Goal: Find specific page/section: Find specific page/section

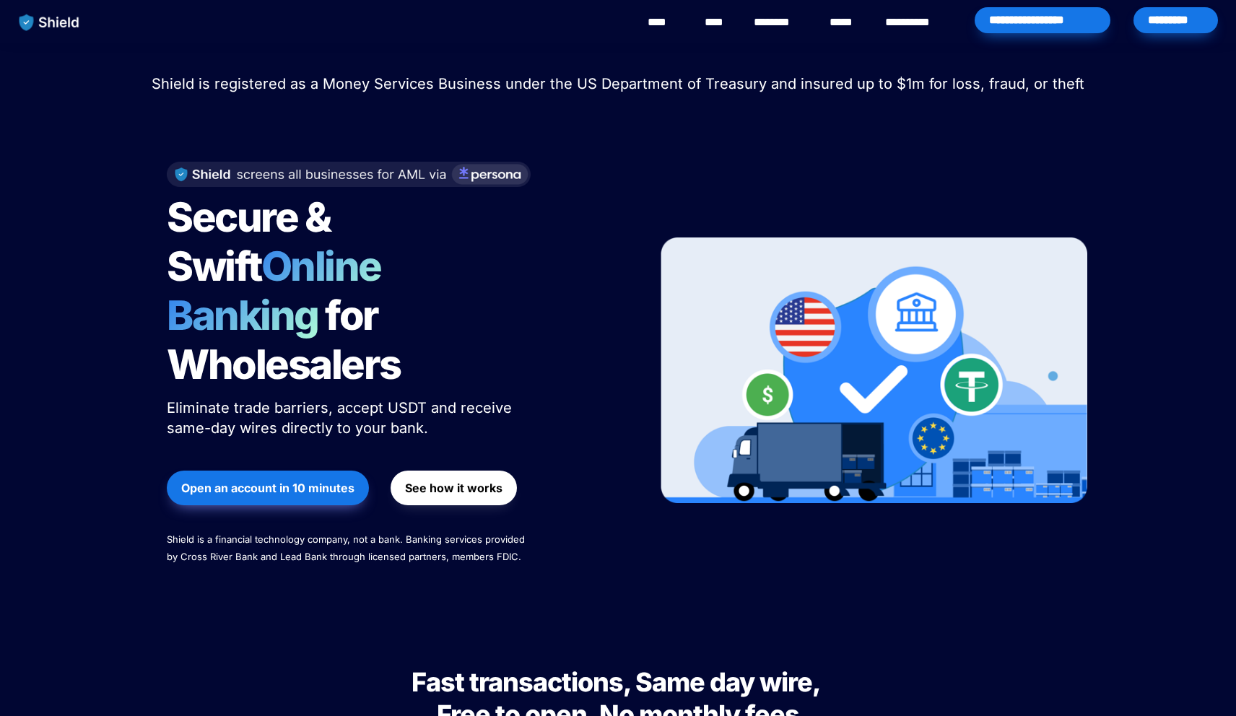
click at [1168, 17] on div "*********" at bounding box center [1175, 20] width 84 height 26
click at [1163, 33] on div "*********" at bounding box center [1176, 22] width 90 height 45
click at [1168, 26] on div "*********" at bounding box center [1175, 20] width 84 height 26
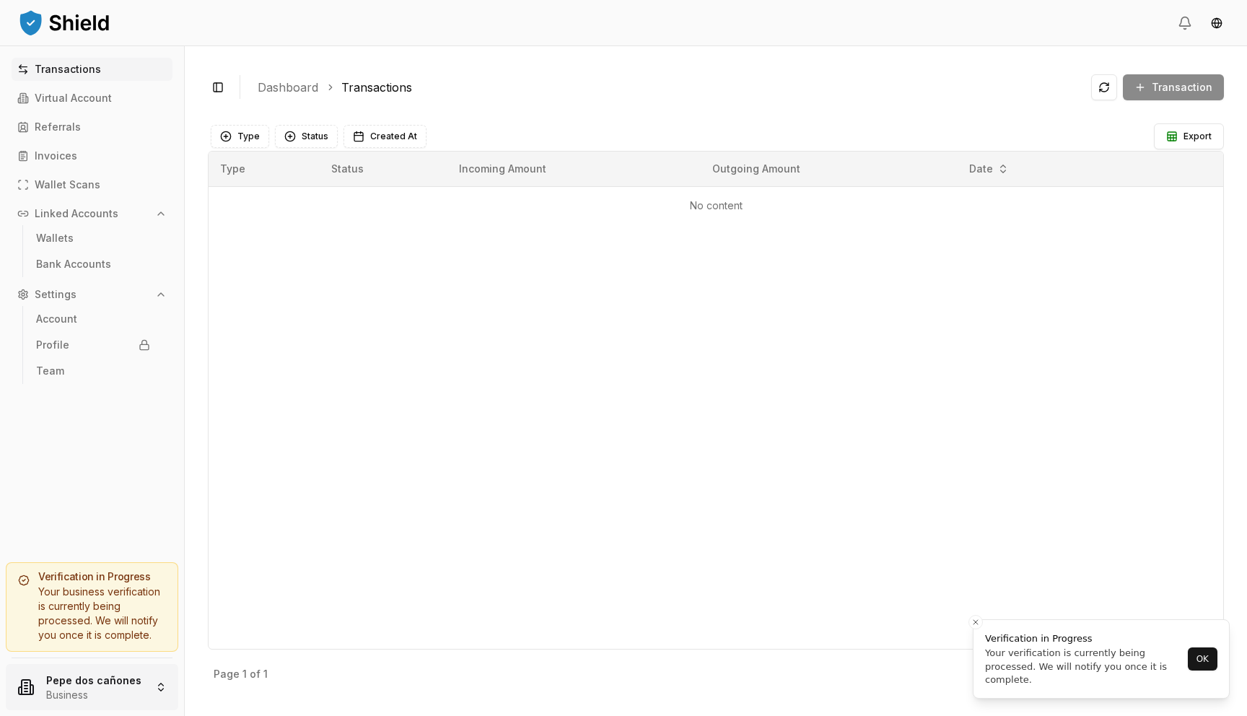
click at [97, 693] on html "Transactions Virtual Account Referrals Invoices Wallet Scans Linked Accounts Wa…" at bounding box center [623, 358] width 1247 height 716
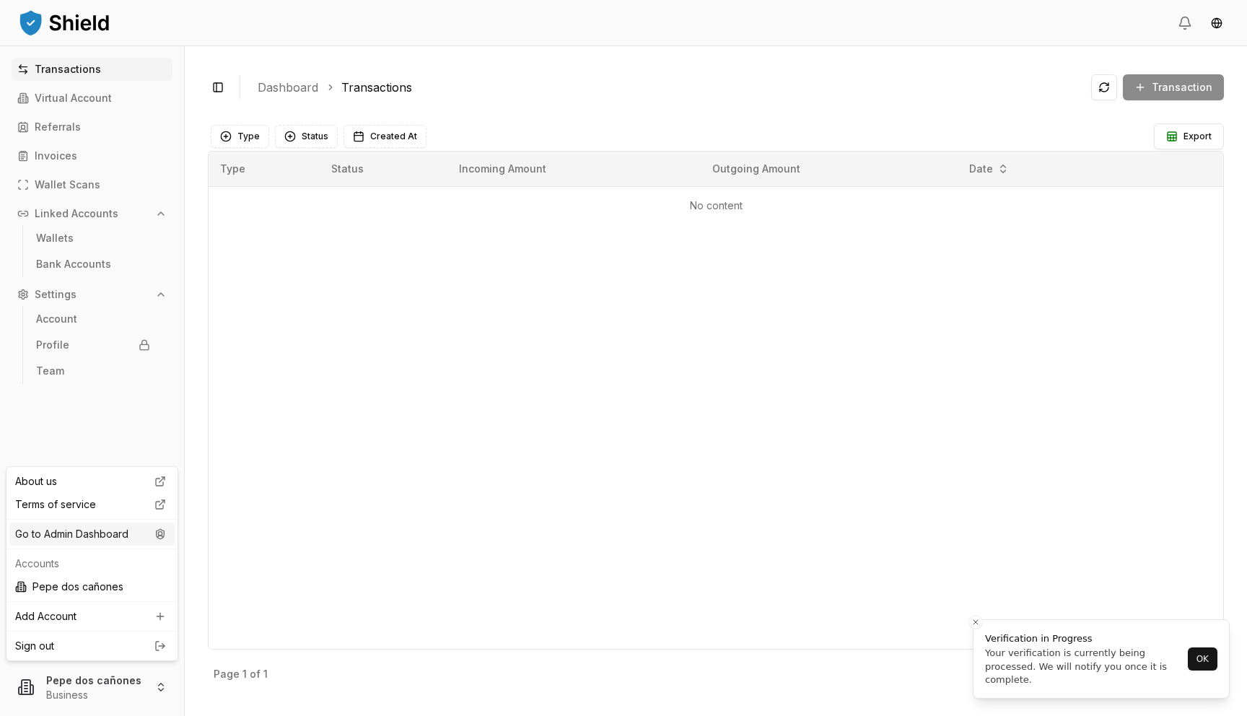
click at [141, 538] on div "Go to Admin Dashboard" at bounding box center [91, 534] width 165 height 23
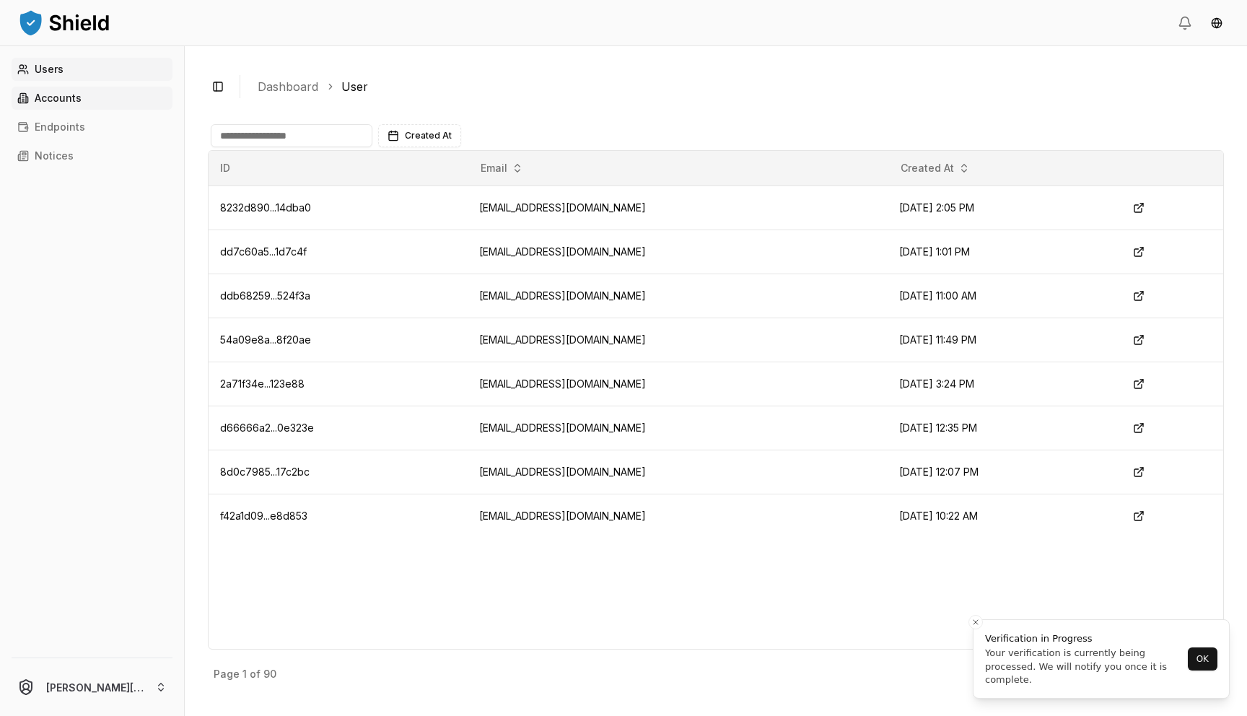
click at [152, 99] on link "Accounts" at bounding box center [92, 98] width 161 height 23
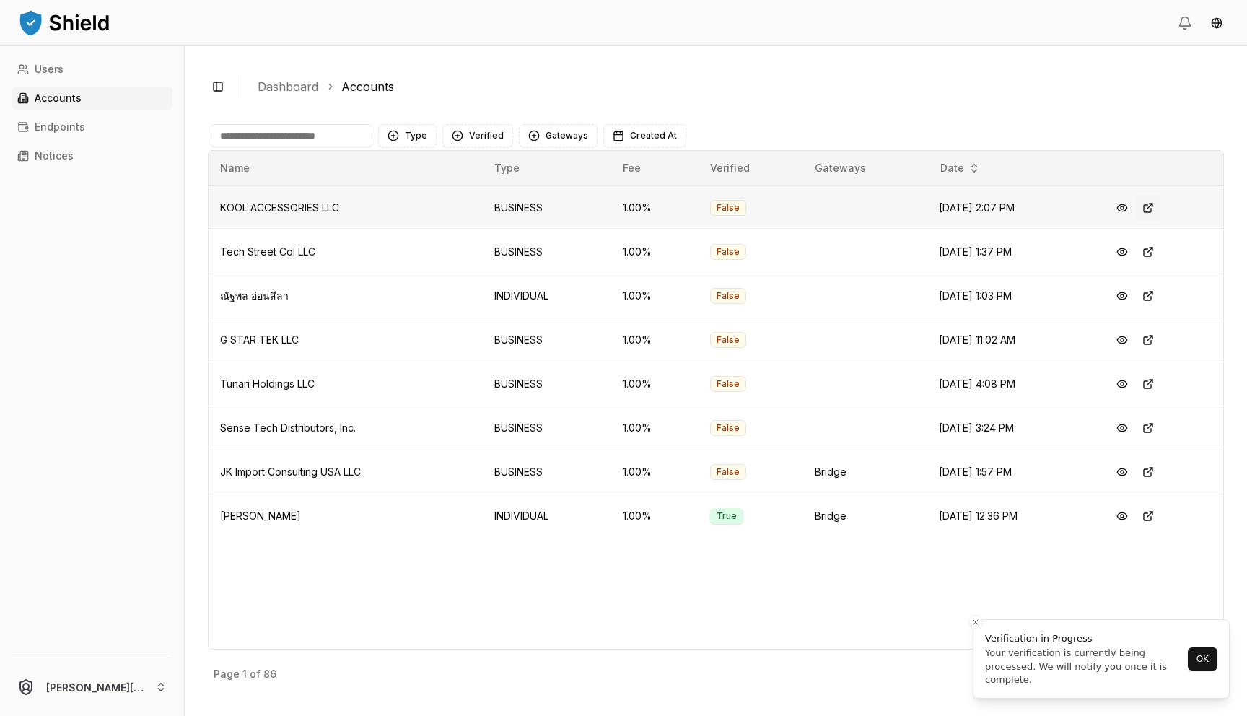
click at [1147, 211] on button at bounding box center [1149, 208] width 26 height 26
click at [238, 129] on input at bounding box center [292, 135] width 162 height 23
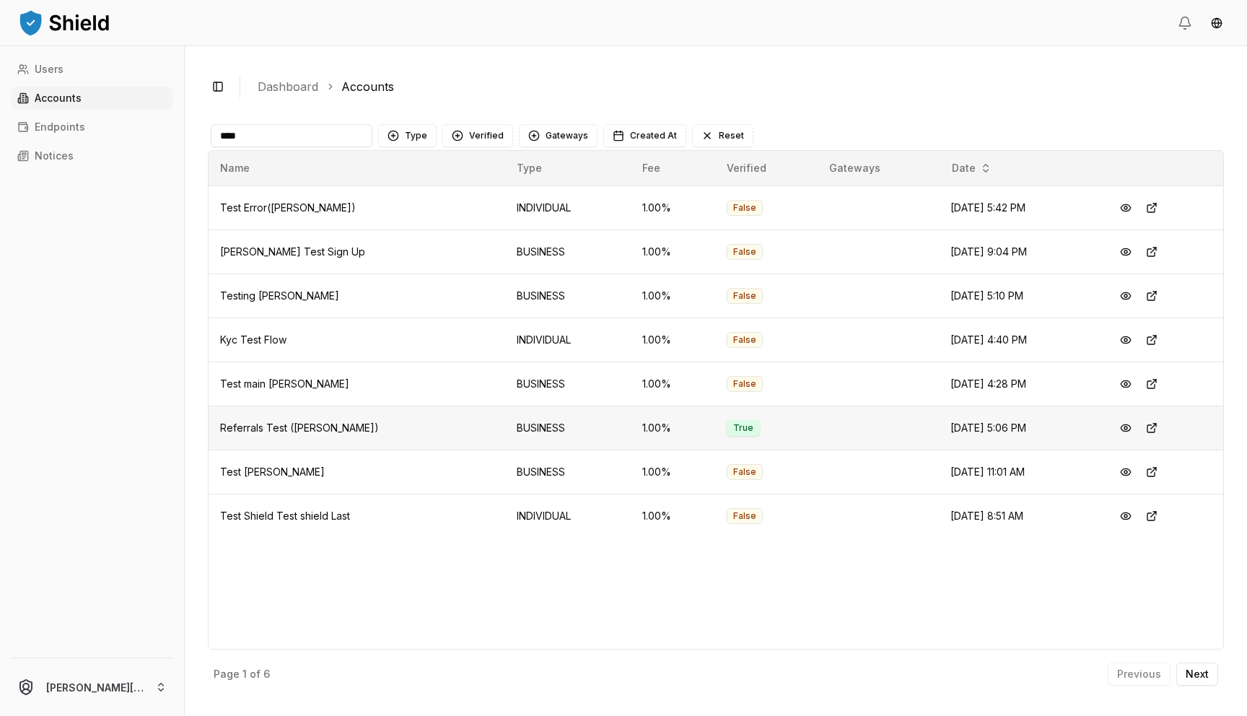
type input "****"
click at [296, 427] on span "Referrals Test (Brandon)" at bounding box center [299, 428] width 159 height 12
click at [1125, 433] on button at bounding box center [1126, 428] width 26 height 26
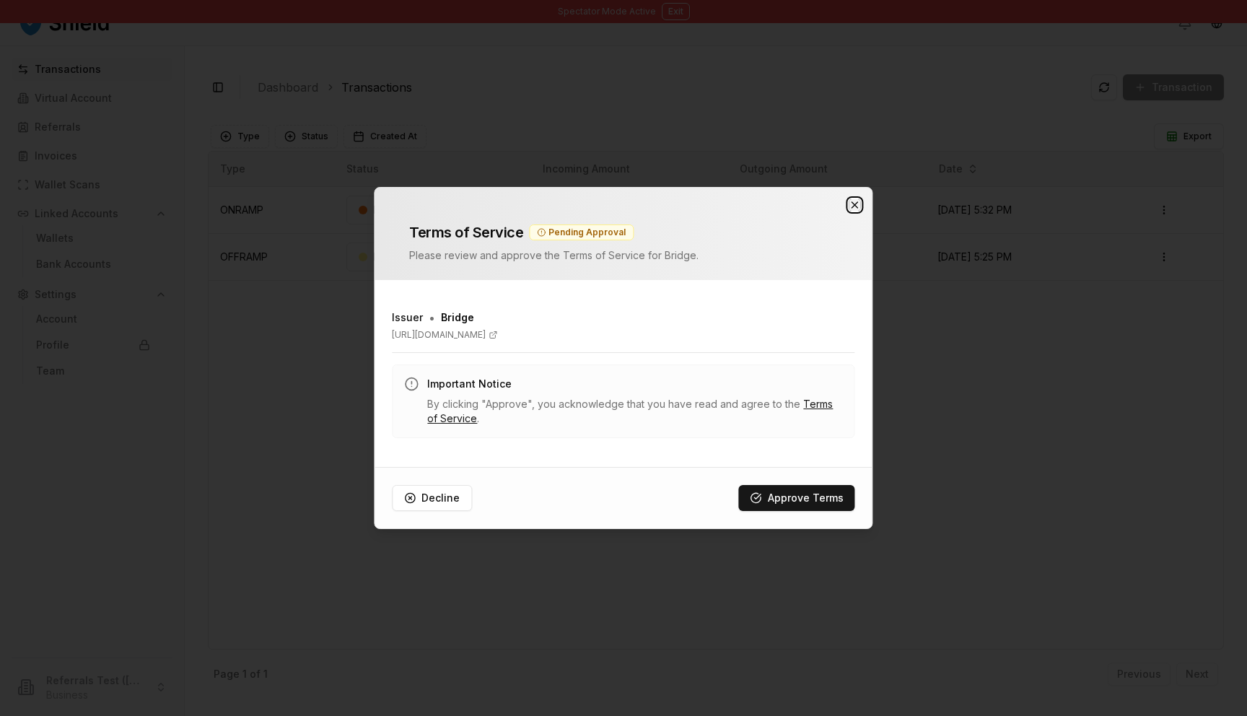
click at [858, 205] on icon "button" at bounding box center [856, 205] width 12 height 12
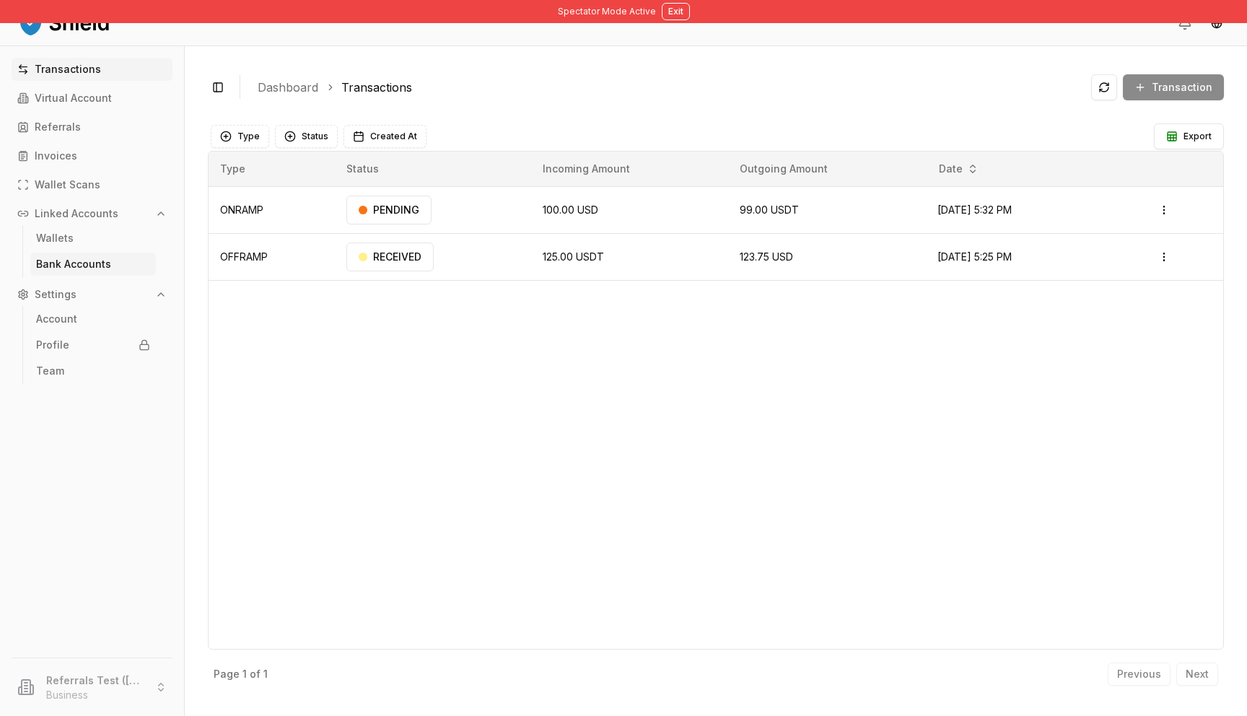
click at [72, 257] on link "Bank Accounts" at bounding box center [93, 264] width 126 height 23
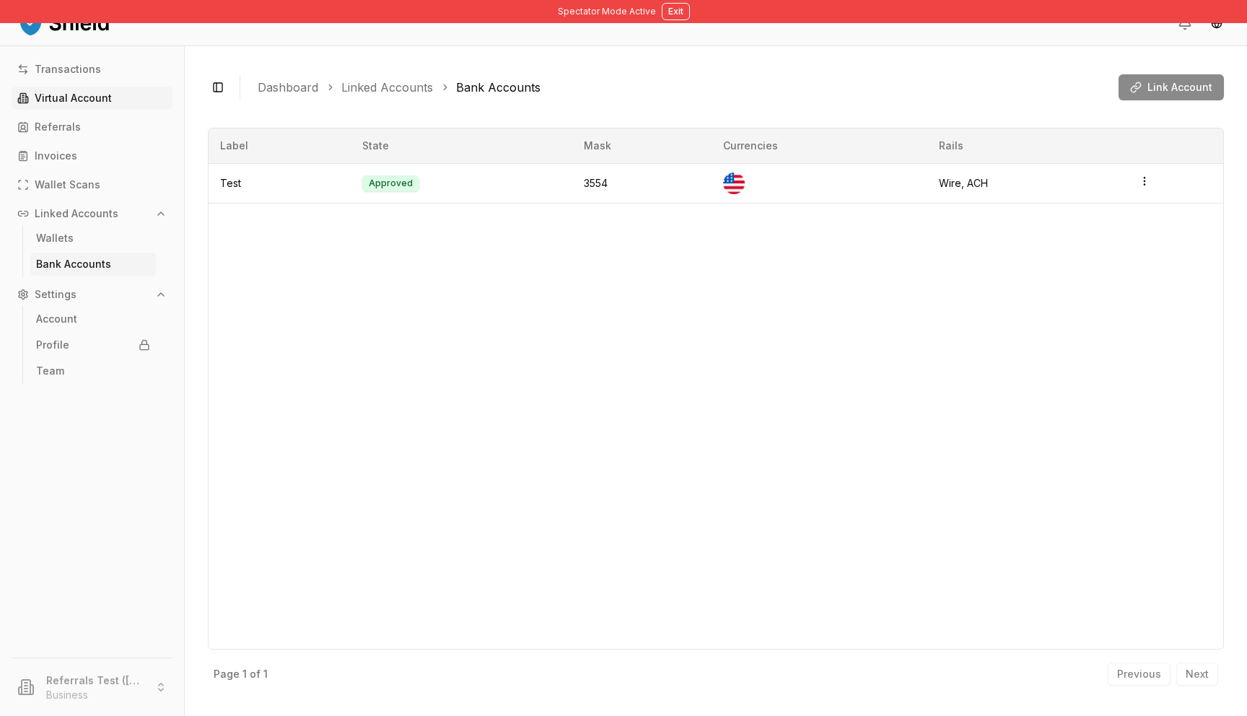
click at [116, 92] on link "Virtual Account" at bounding box center [92, 98] width 161 height 23
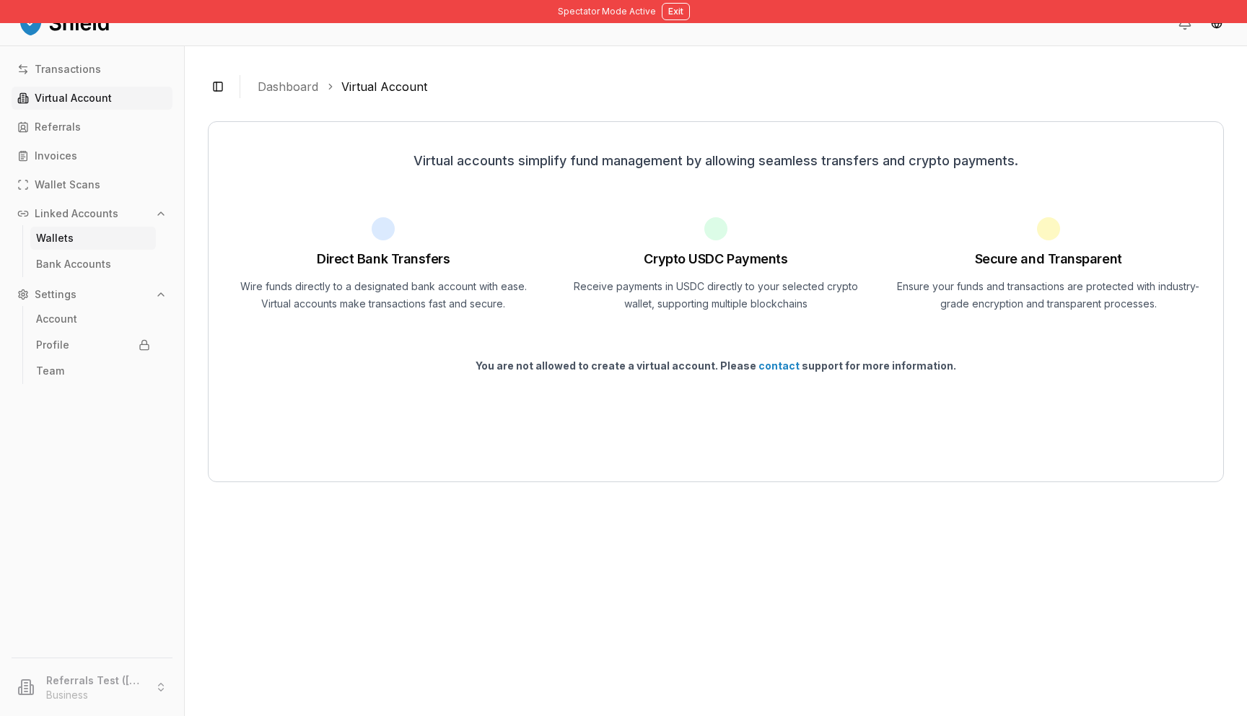
click at [91, 243] on link "Wallets" at bounding box center [93, 238] width 126 height 23
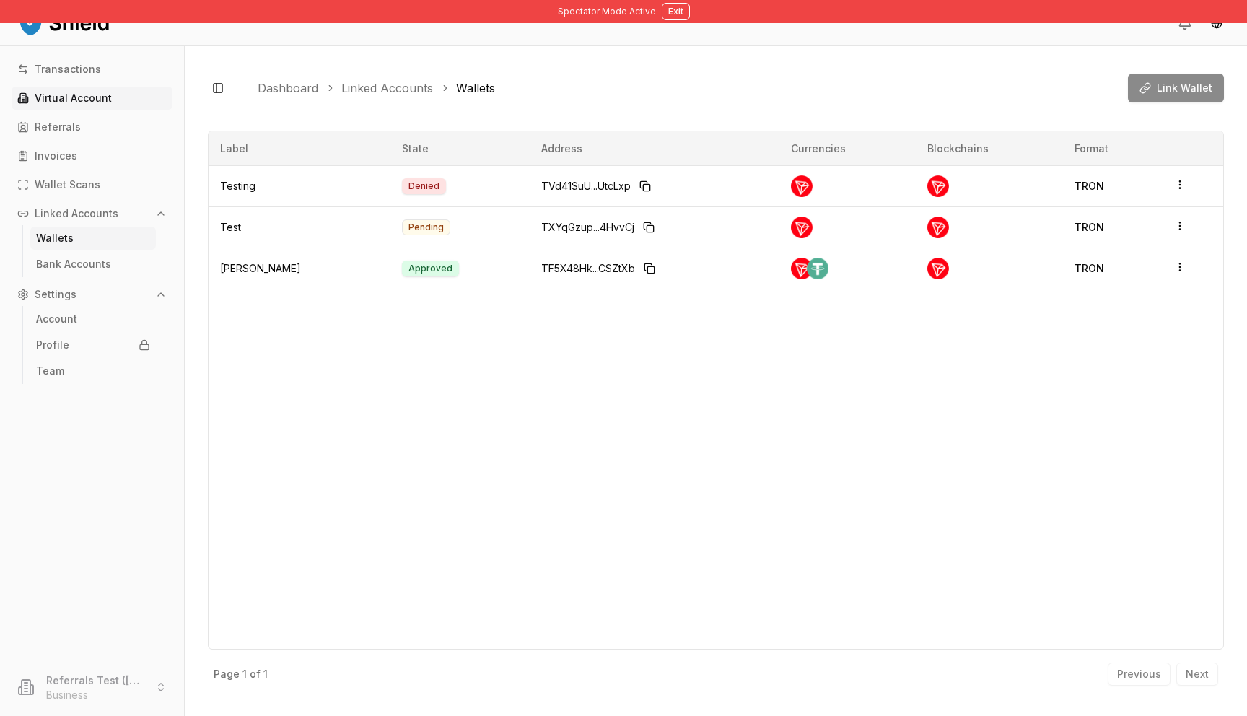
click at [87, 96] on p "Virtual Account" at bounding box center [73, 98] width 77 height 10
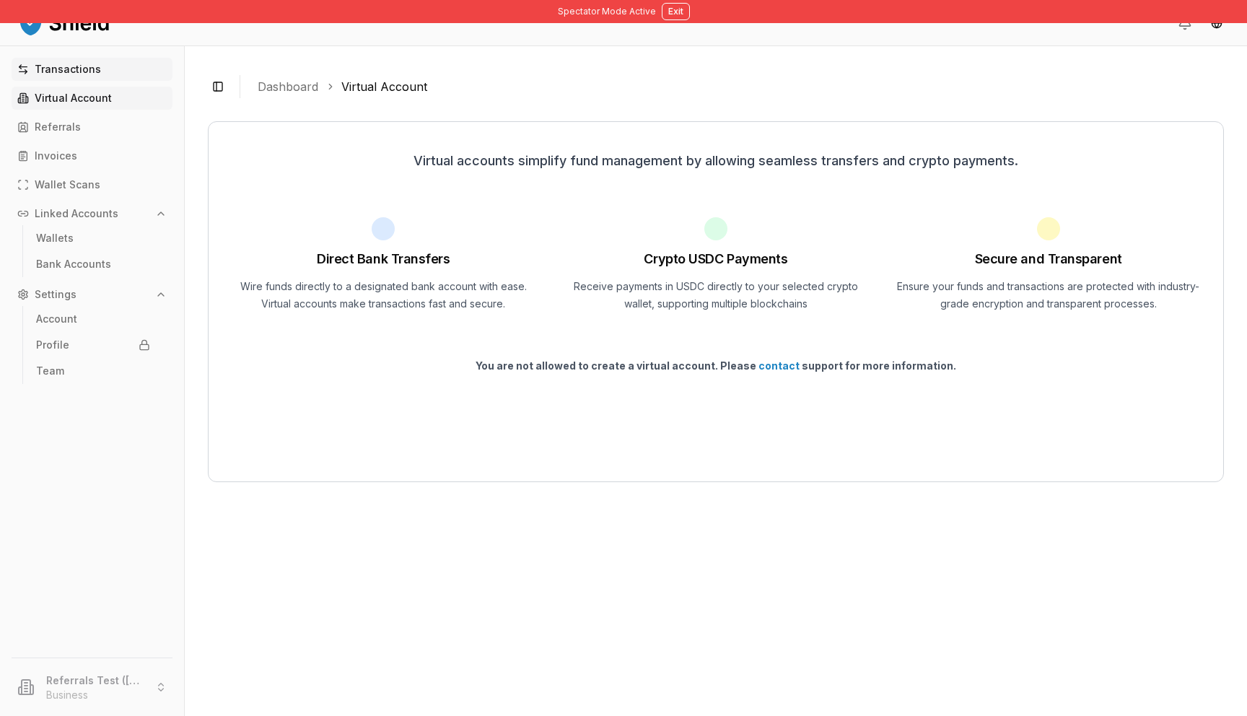
click at [73, 72] on p "Transactions" at bounding box center [68, 69] width 66 height 10
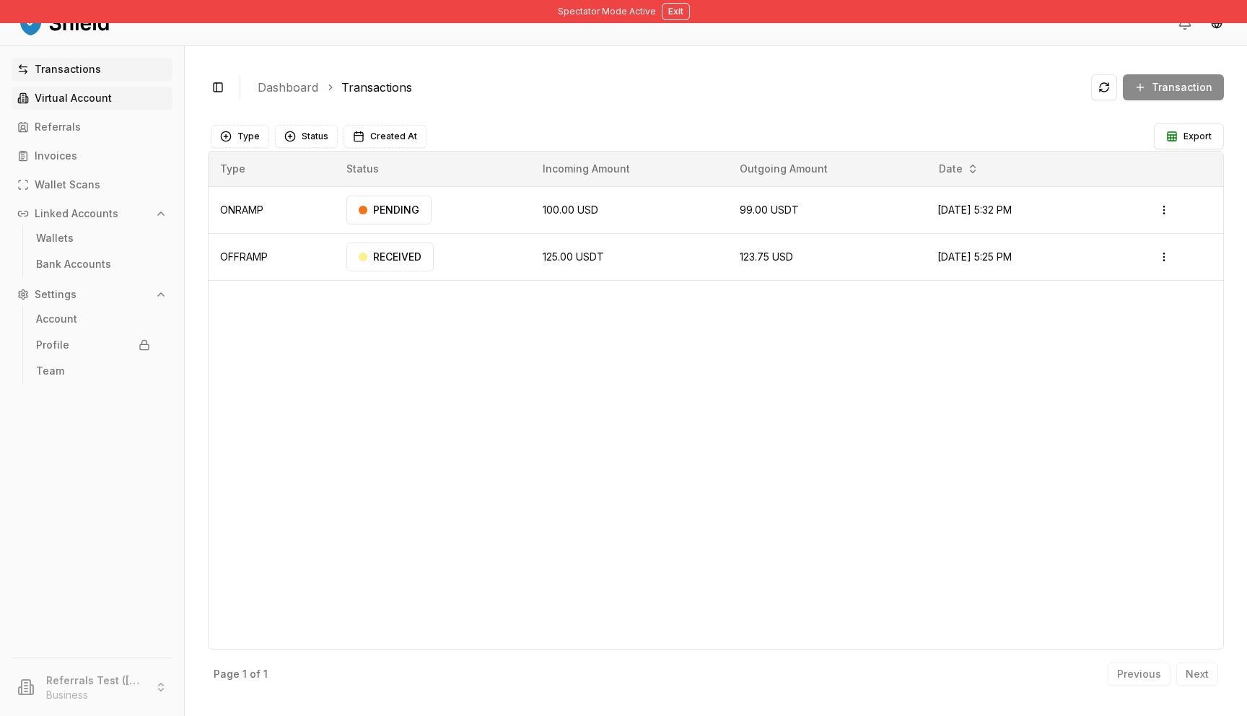
click at [128, 103] on link "Virtual Account" at bounding box center [92, 98] width 161 height 23
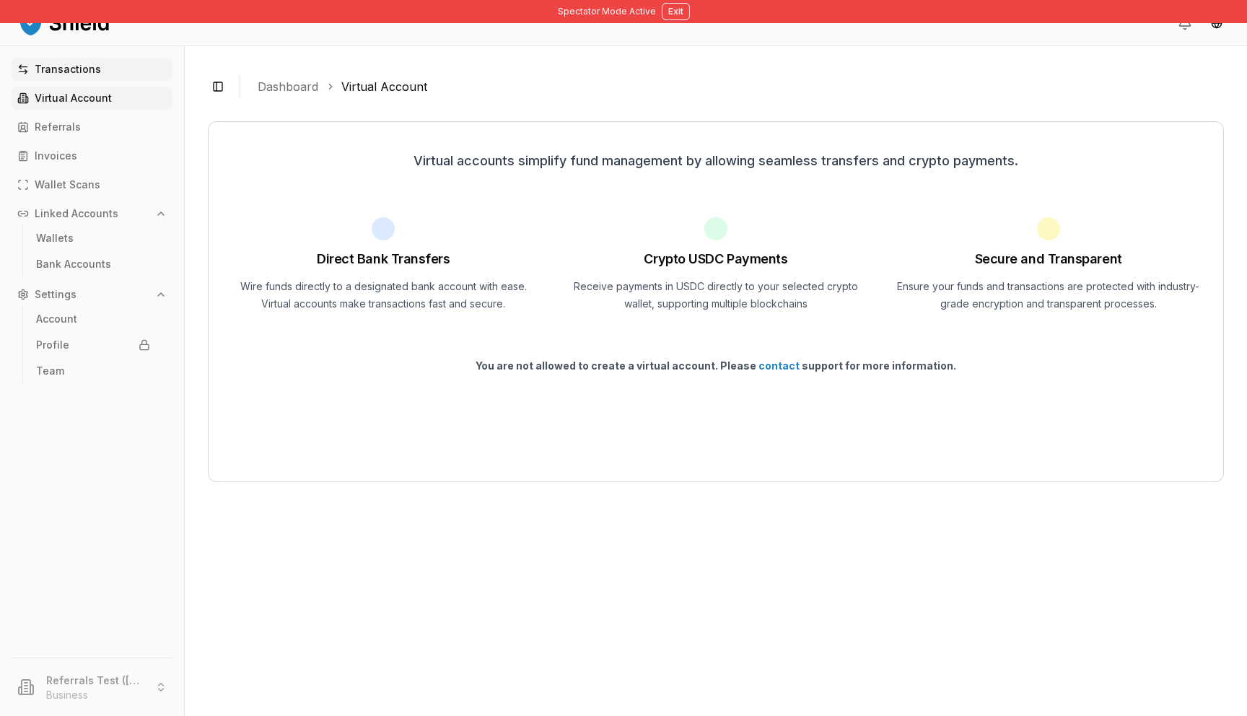
click at [75, 74] on p "Transactions" at bounding box center [68, 69] width 66 height 10
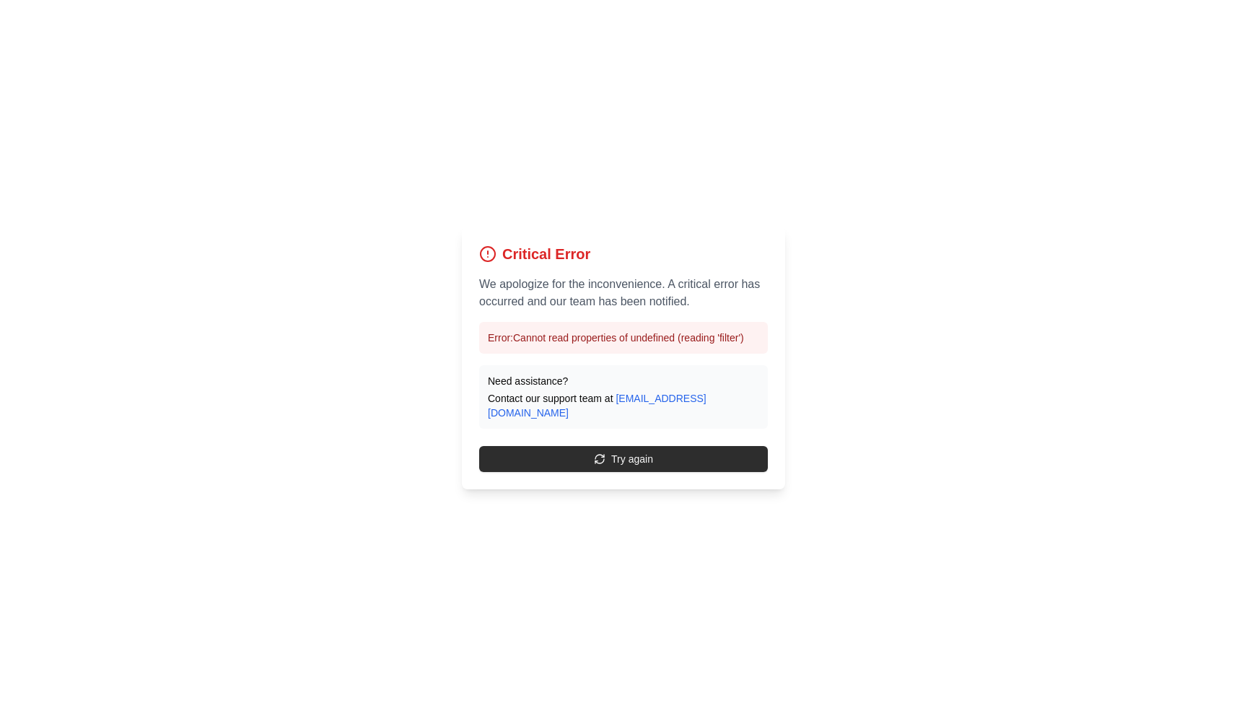
click at [613, 458] on button "Try again" at bounding box center [623, 459] width 289 height 26
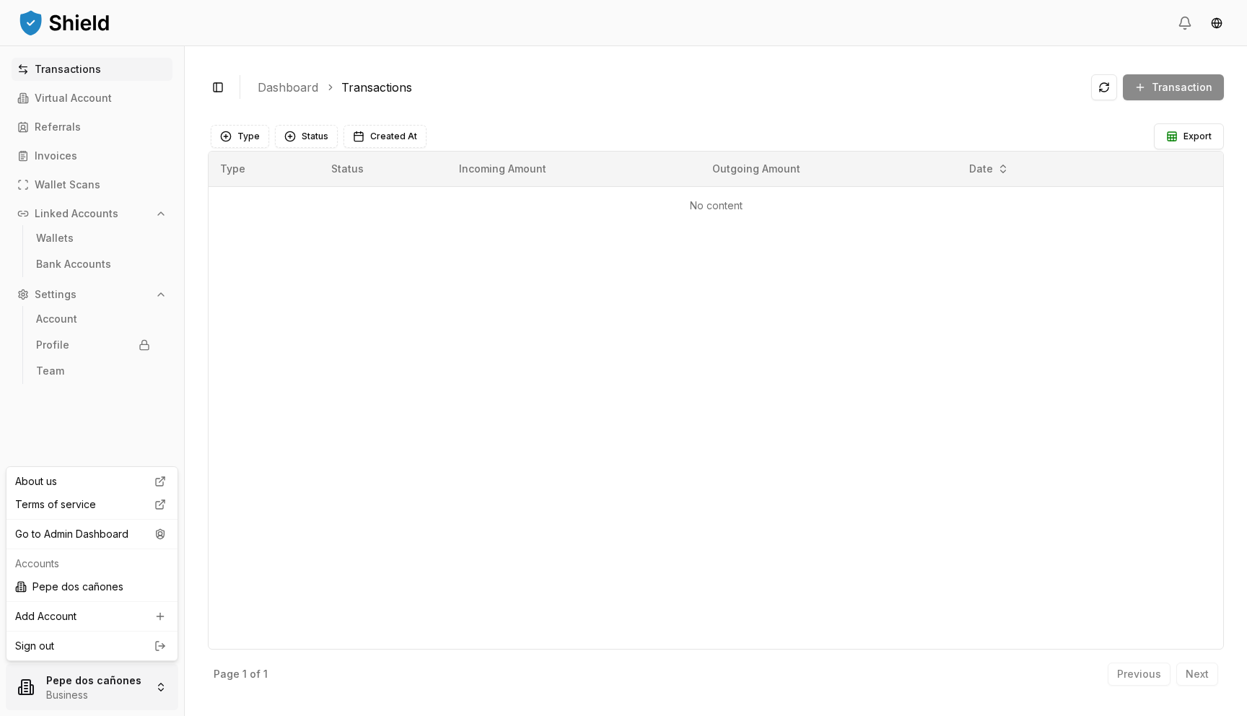
click at [70, 693] on html "Transactions Virtual Account Referrals Invoices Wallet Scans Linked Accounts Wa…" at bounding box center [623, 358] width 1247 height 716
click at [115, 539] on div "Go to Admin Dashboard" at bounding box center [91, 534] width 165 height 23
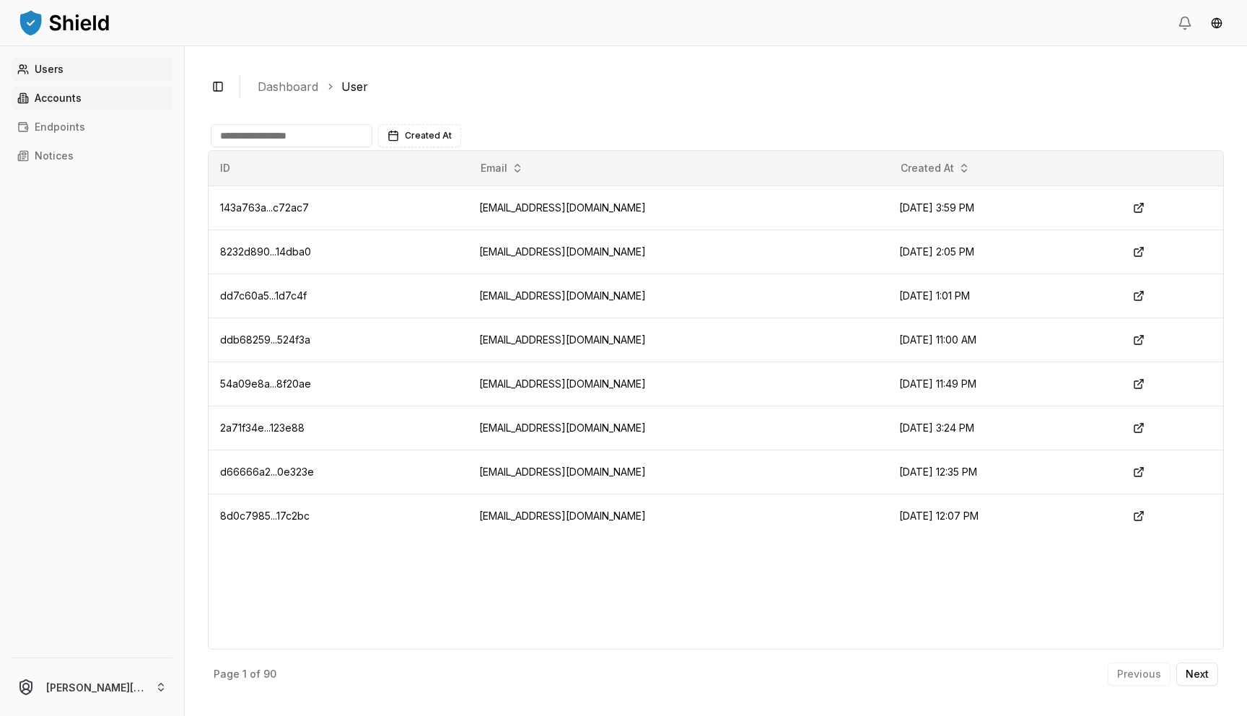
click at [85, 103] on link "Accounts" at bounding box center [92, 98] width 161 height 23
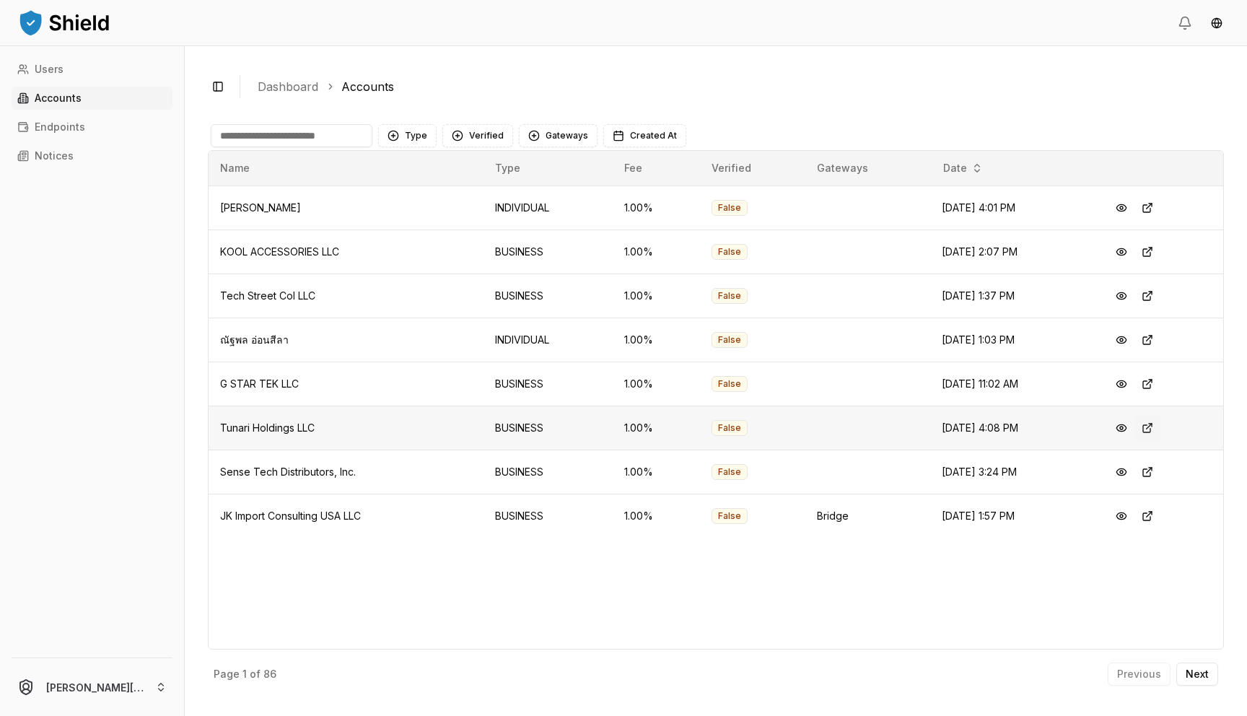
click at [1153, 429] on button at bounding box center [1148, 428] width 26 height 26
click at [411, 141] on button "Type" at bounding box center [407, 135] width 58 height 23
click at [414, 222] on span "BUSINESS" at bounding box center [429, 218] width 48 height 14
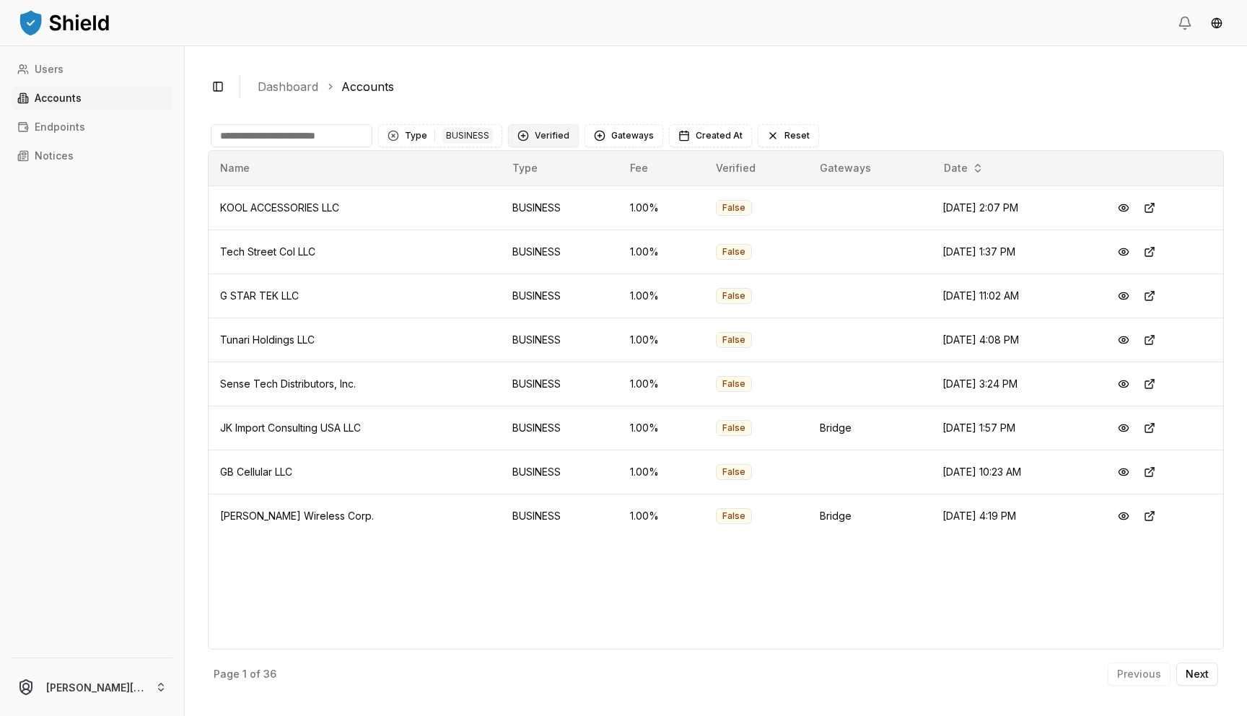
click at [523, 134] on button "Verified" at bounding box center [543, 135] width 71 height 23
click at [517, 221] on div "Suggestions" at bounding box center [521, 218] width 12 height 12
click at [1197, 676] on p "Next" at bounding box center [1197, 674] width 23 height 10
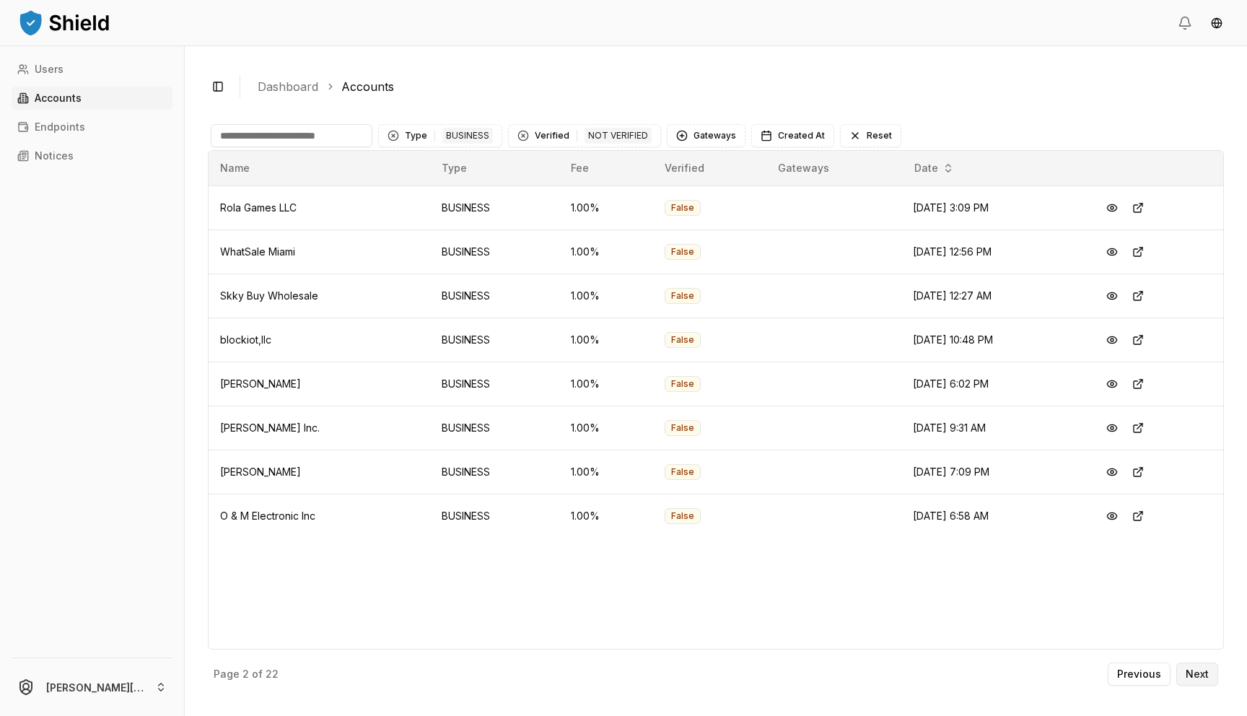
click at [1211, 679] on button "Next" at bounding box center [1198, 674] width 42 height 23
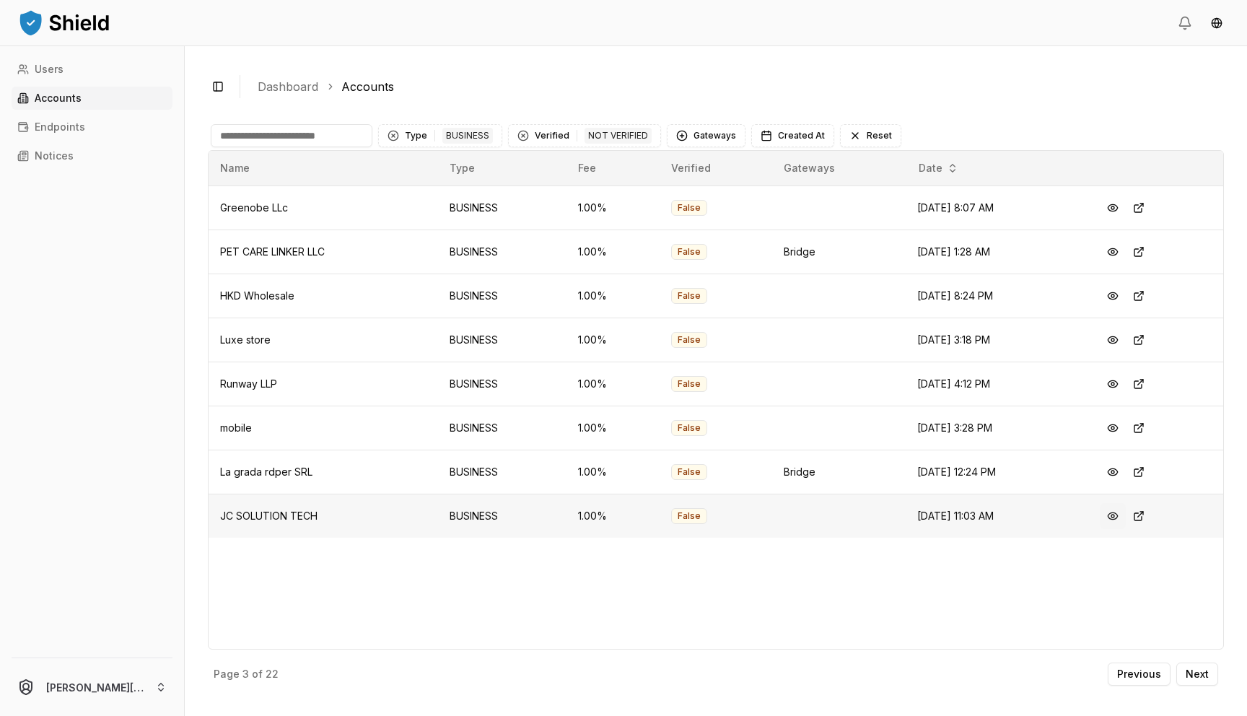
click at [1125, 513] on button at bounding box center [1113, 516] width 26 height 26
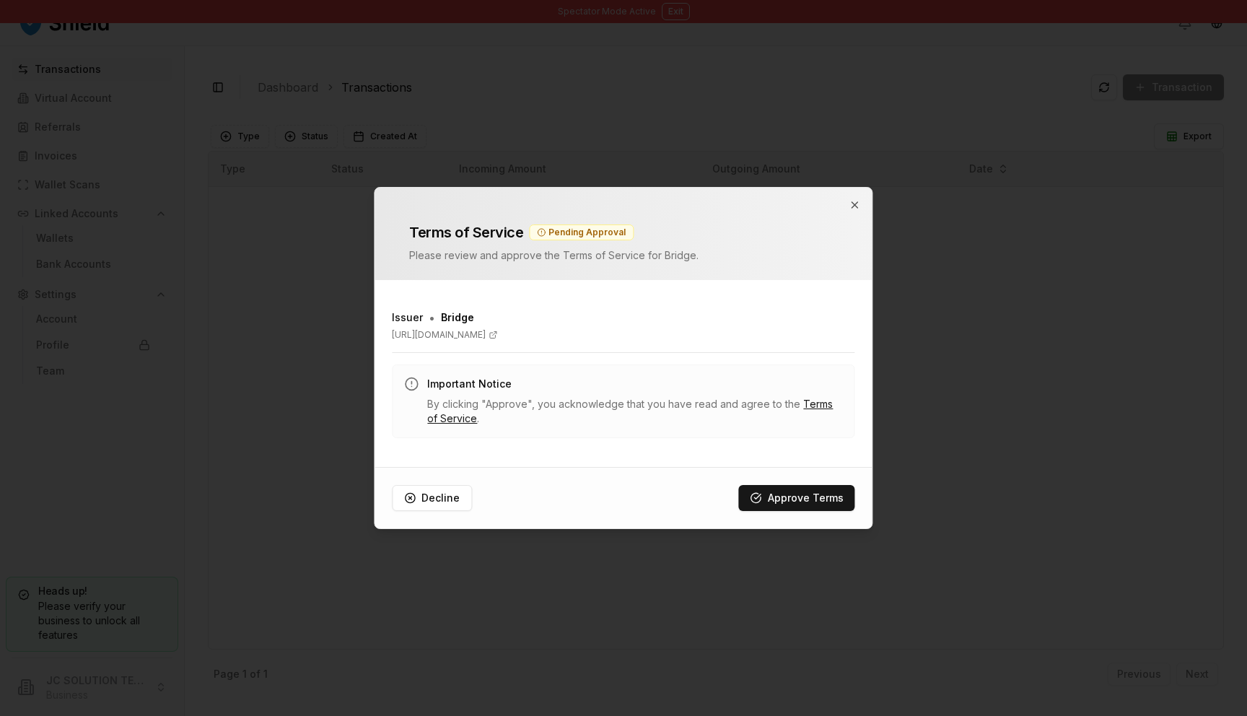
click at [864, 214] on div "Terms of Service Pending Approval Please review and approve the Terms of Servic…" at bounding box center [623, 234] width 497 height 92
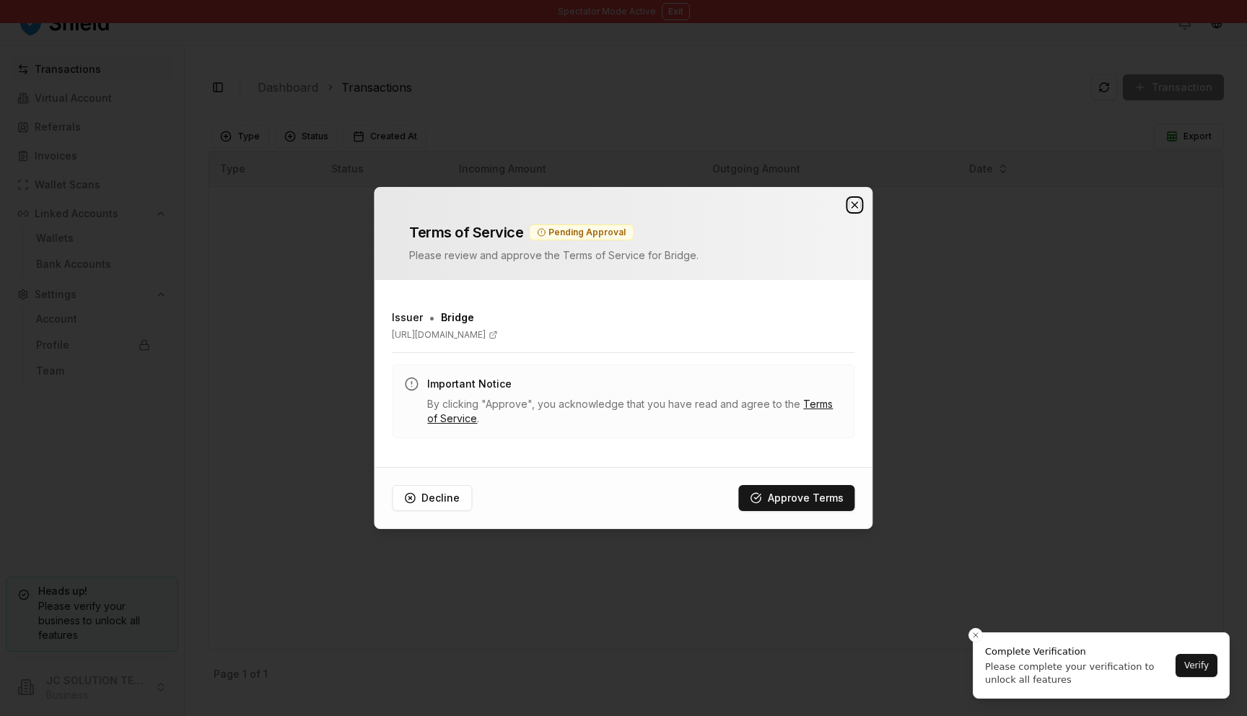
click at [856, 199] on icon "button" at bounding box center [856, 205] width 12 height 12
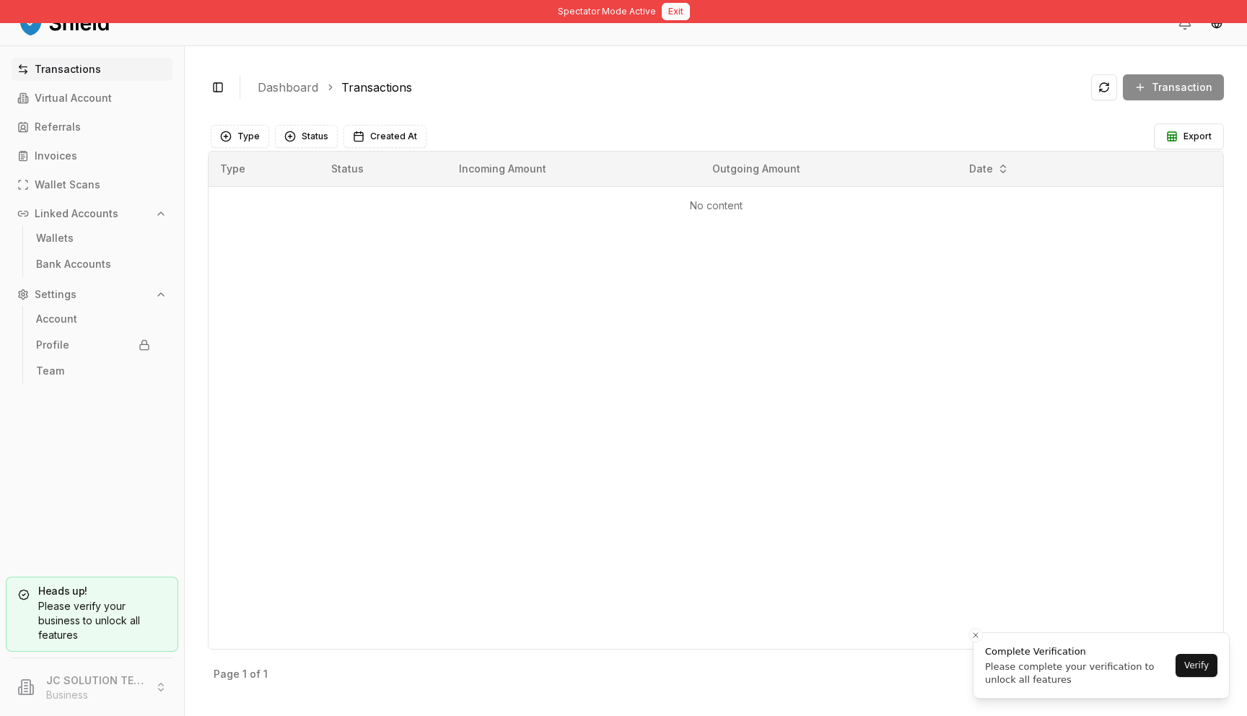
click at [675, 16] on button "Exit" at bounding box center [676, 11] width 28 height 17
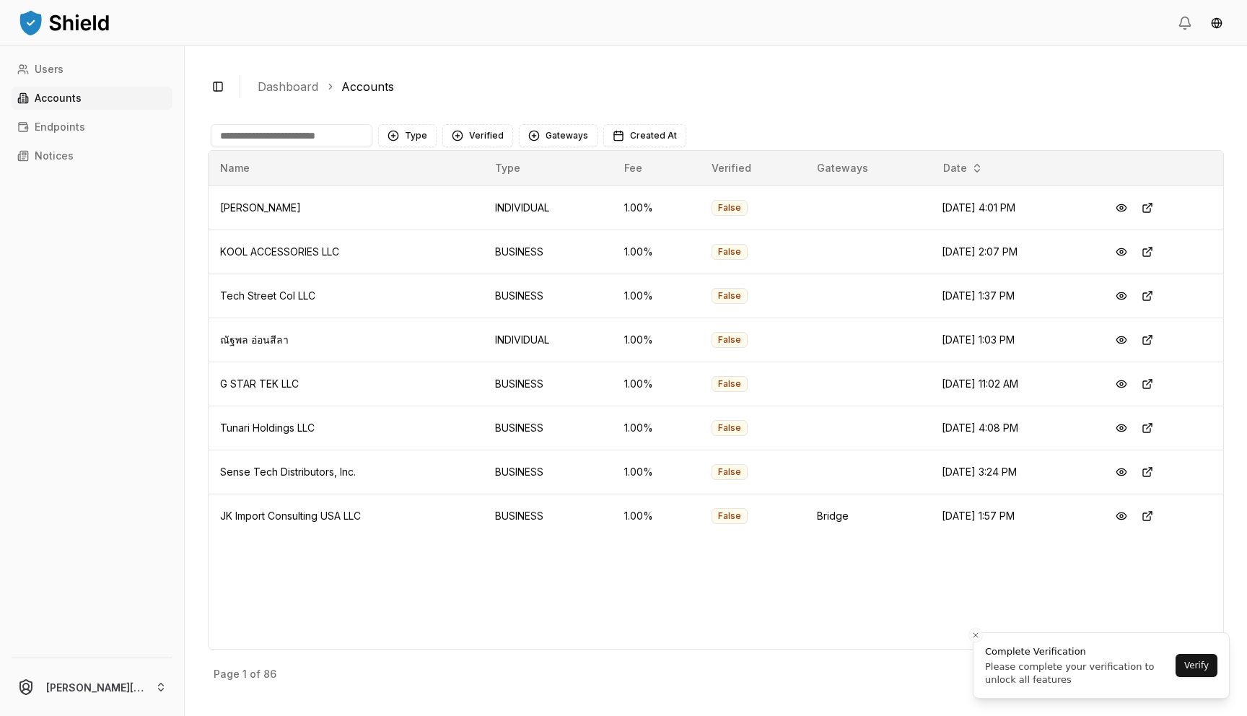
click at [328, 118] on main "Type Verified Gateways Created At Name Type Fee Verified Gateways Date [PERSON_…" at bounding box center [716, 405] width 1016 height 578
click at [325, 129] on input at bounding box center [292, 135] width 162 height 23
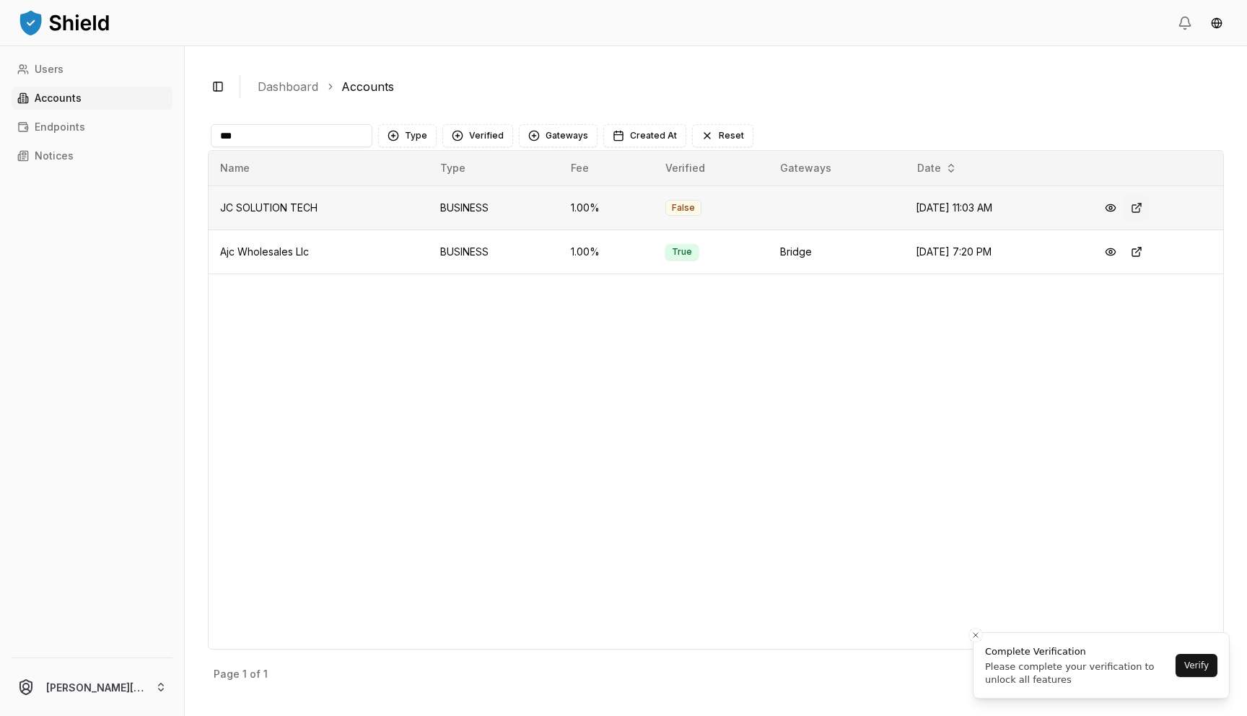
type input "**"
click at [1150, 204] on button at bounding box center [1137, 208] width 26 height 26
click at [349, 130] on input "**" at bounding box center [292, 135] width 162 height 23
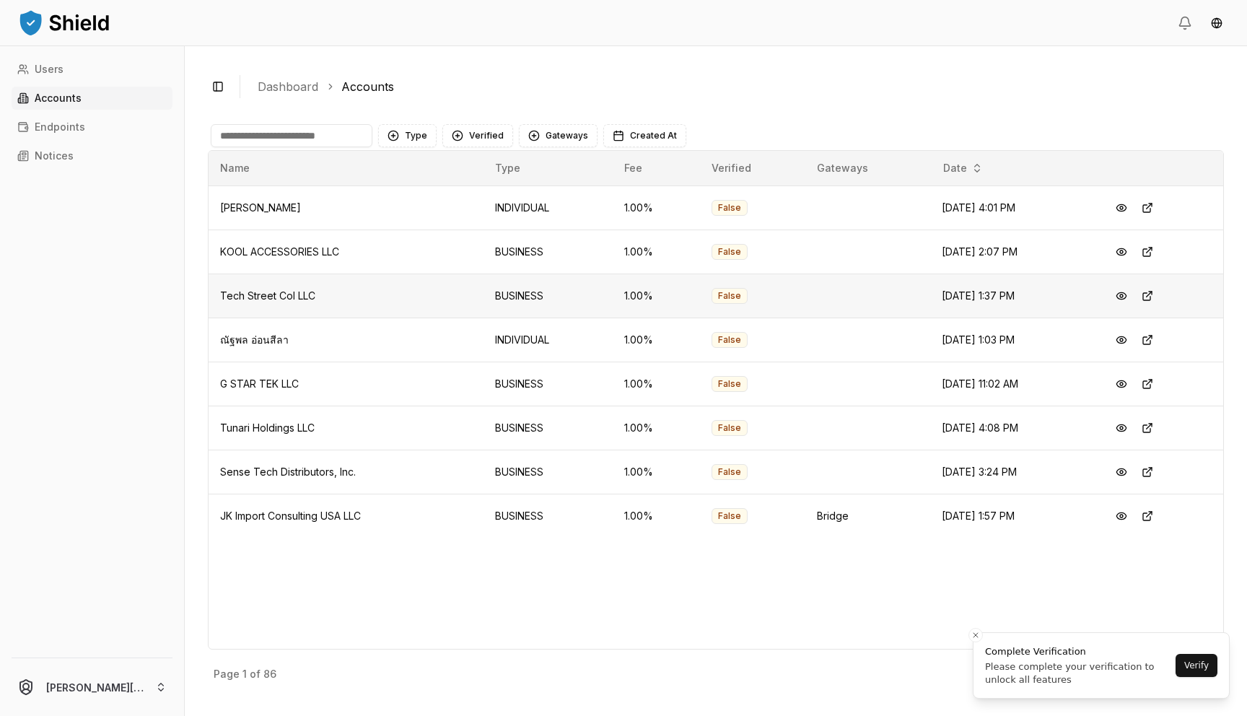
click at [281, 300] on span "Tech Street Col LLC" at bounding box center [267, 295] width 95 height 12
copy span "Tech Street Col LLC"
drag, startPoint x: 355, startPoint y: 466, endPoint x: 238, endPoint y: 458, distance: 117.9
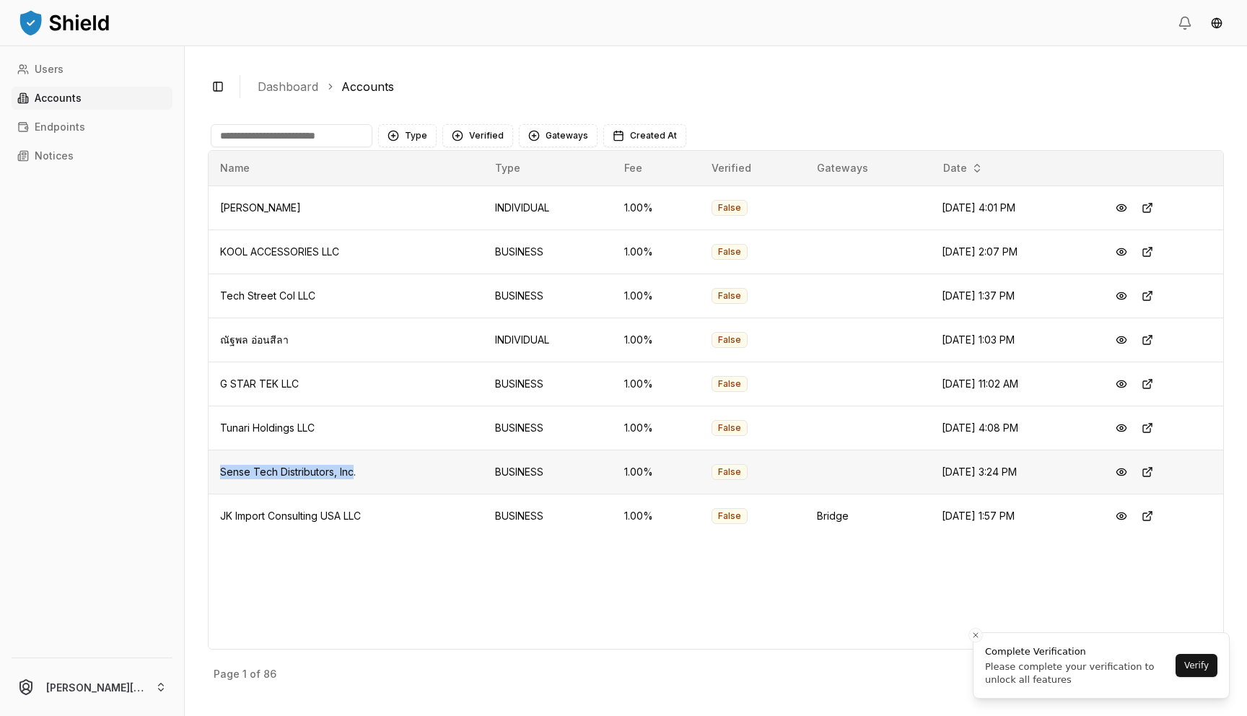
click at [237, 458] on td "Sense Tech Distributors, Inc." at bounding box center [346, 472] width 275 height 44
click at [1156, 471] on button at bounding box center [1148, 472] width 26 height 26
click at [279, 429] on span "Tunari Holdings LLC" at bounding box center [267, 428] width 95 height 12
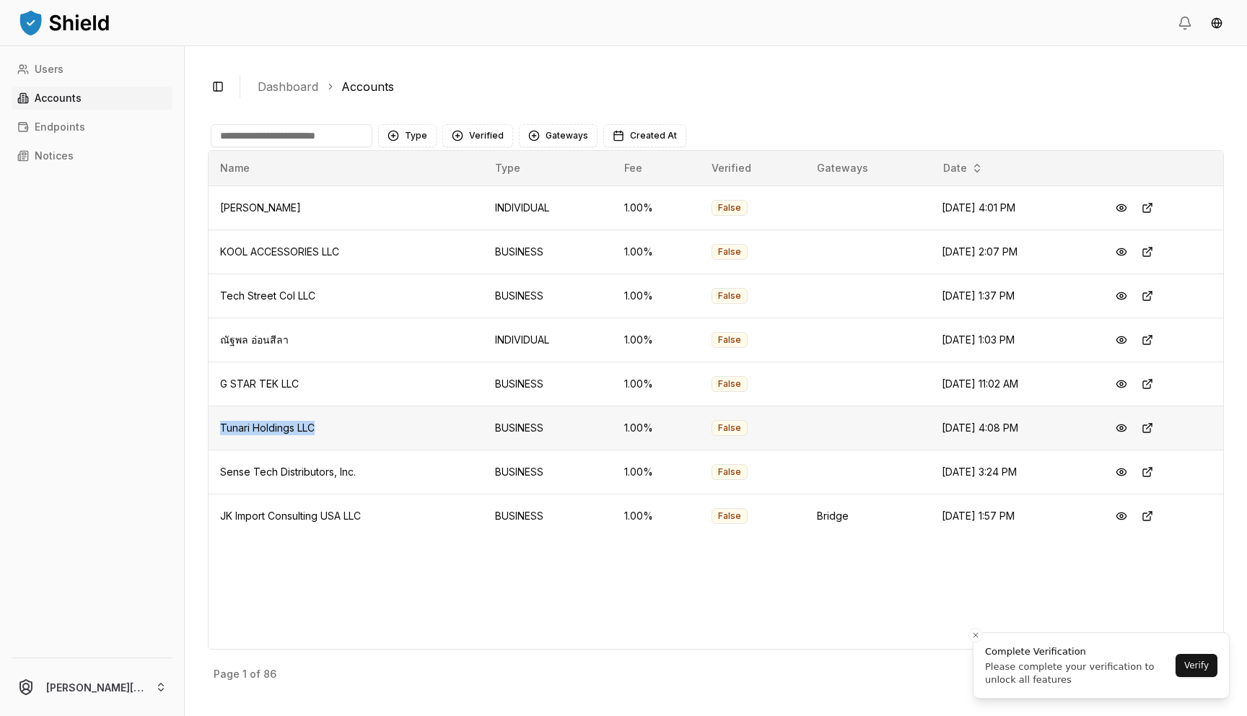
copy span "Tunari Holdings LLC"
click at [1156, 253] on button at bounding box center [1148, 252] width 26 height 26
click at [327, 520] on span "JK Import Consulting USA LLC" at bounding box center [290, 516] width 141 height 12
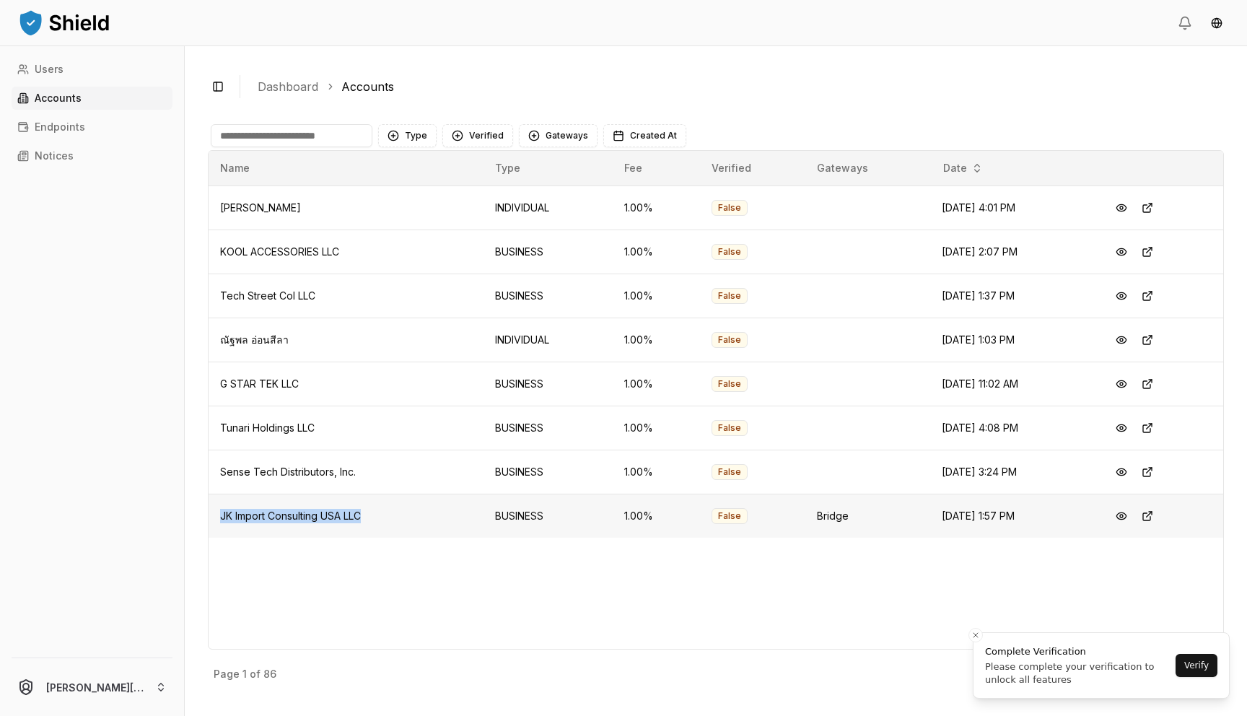
copy span "JK Import Consulting USA LLC"
click at [1133, 515] on button at bounding box center [1122, 516] width 26 height 26
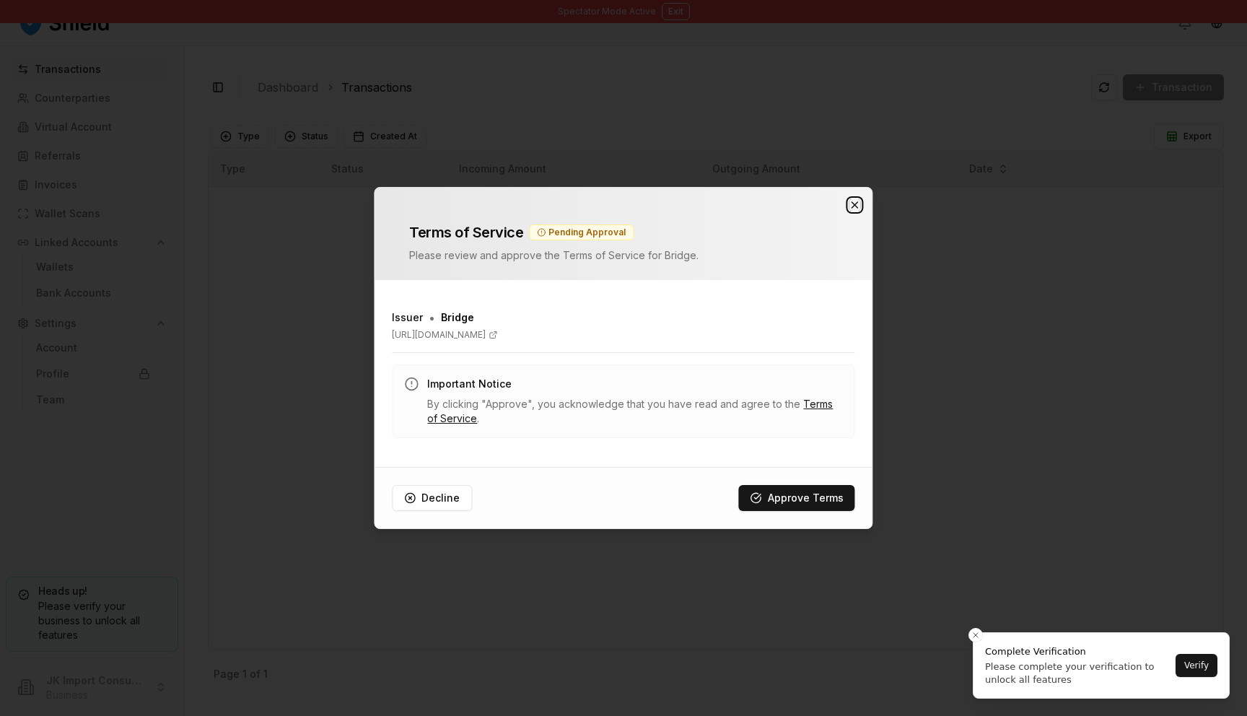
click at [853, 203] on icon "button" at bounding box center [856, 205] width 6 height 6
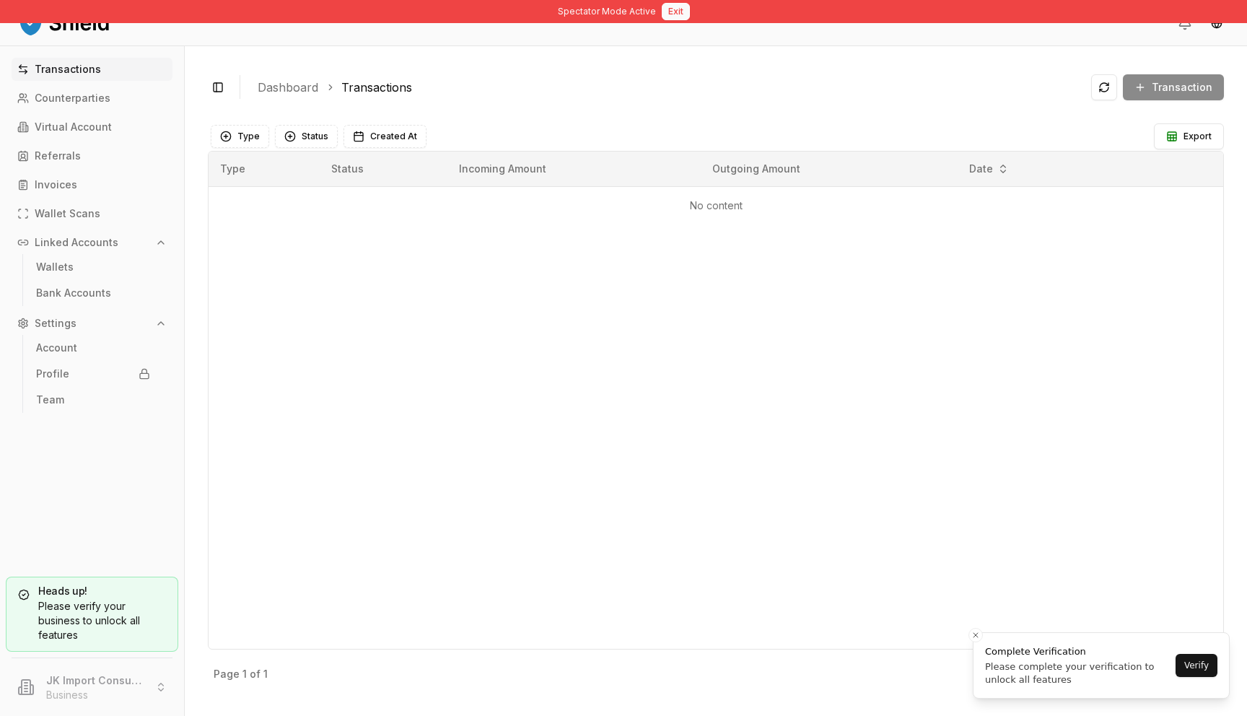
click at [681, 17] on button "Exit" at bounding box center [676, 11] width 28 height 17
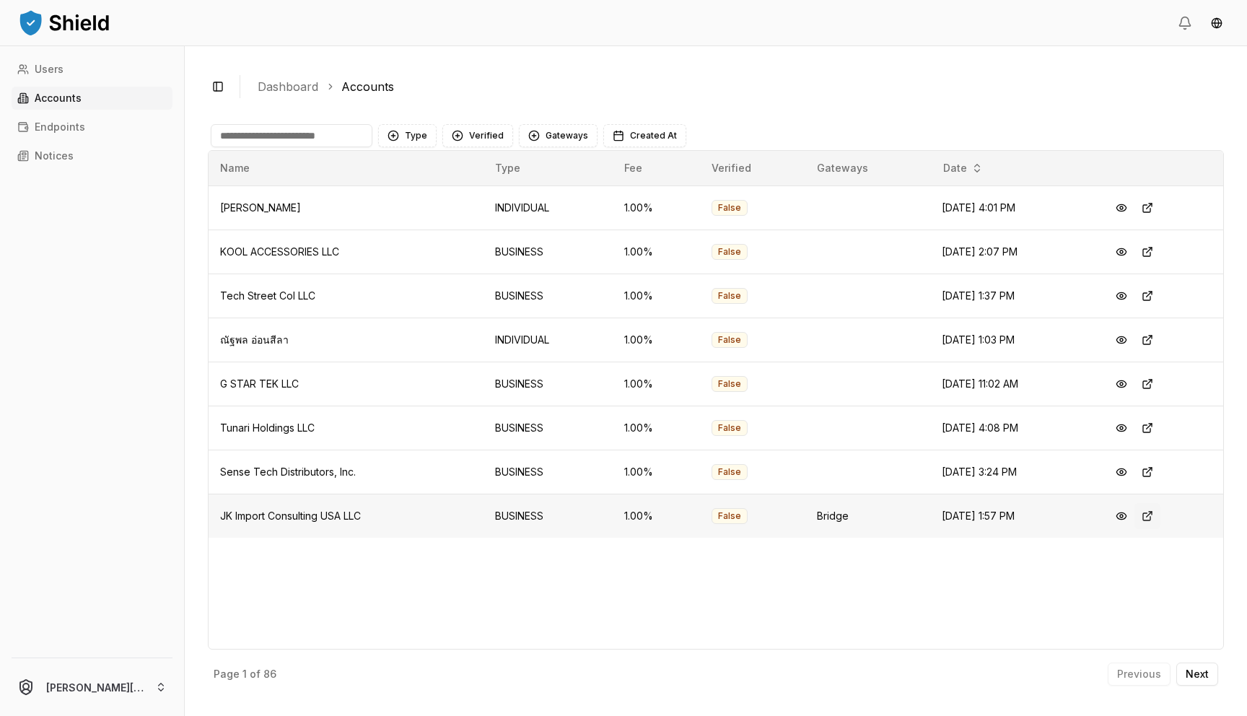
click at [1151, 518] on button at bounding box center [1148, 516] width 26 height 26
click at [258, 289] on span "Tech Street Col LLC" at bounding box center [267, 295] width 95 height 12
copy span "Tech Street Col LLC"
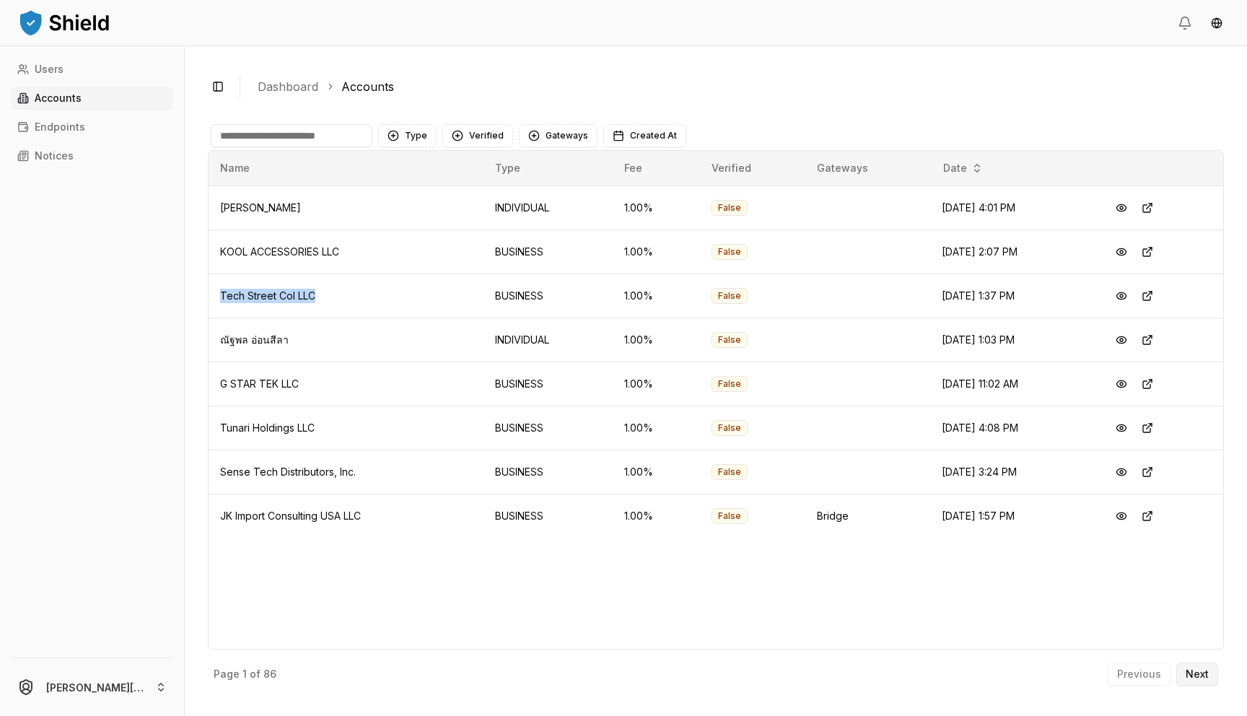
click at [1181, 681] on button "Next" at bounding box center [1198, 674] width 42 height 23
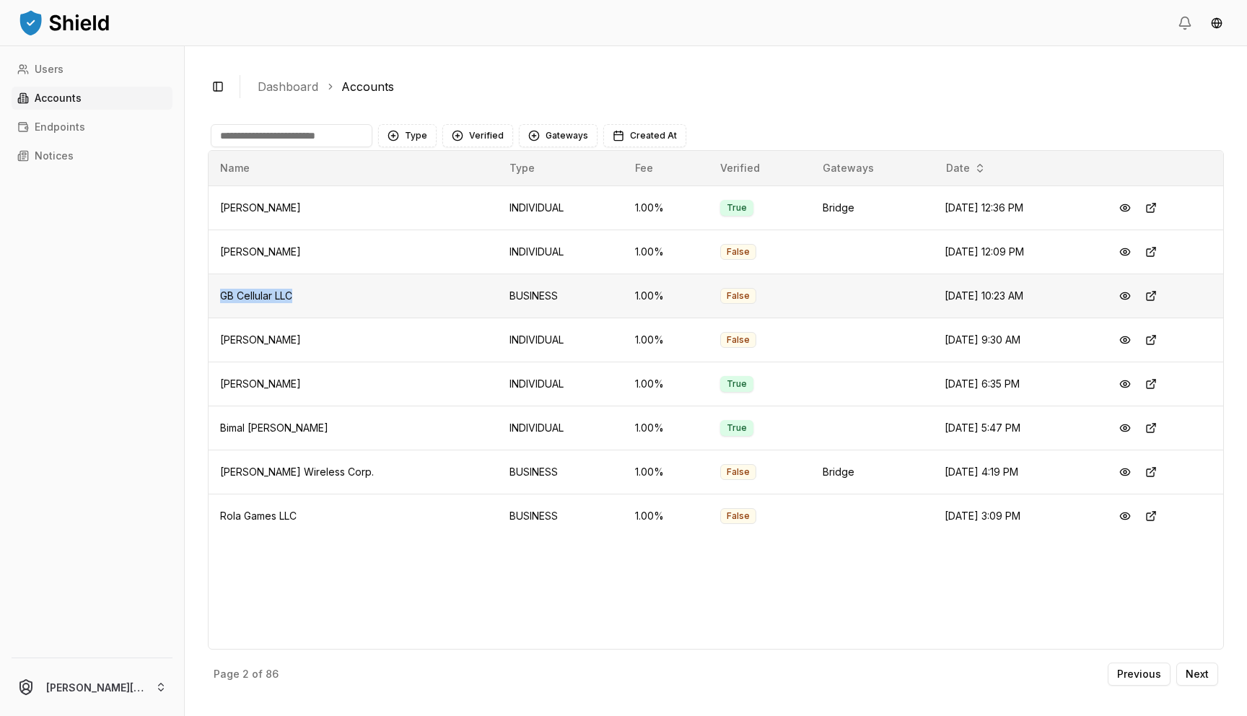
click at [273, 296] on span "GB Cellular LLC" at bounding box center [256, 295] width 72 height 12
click at [1151, 294] on button at bounding box center [1151, 296] width 26 height 26
click at [1194, 670] on p "Next" at bounding box center [1197, 674] width 23 height 10
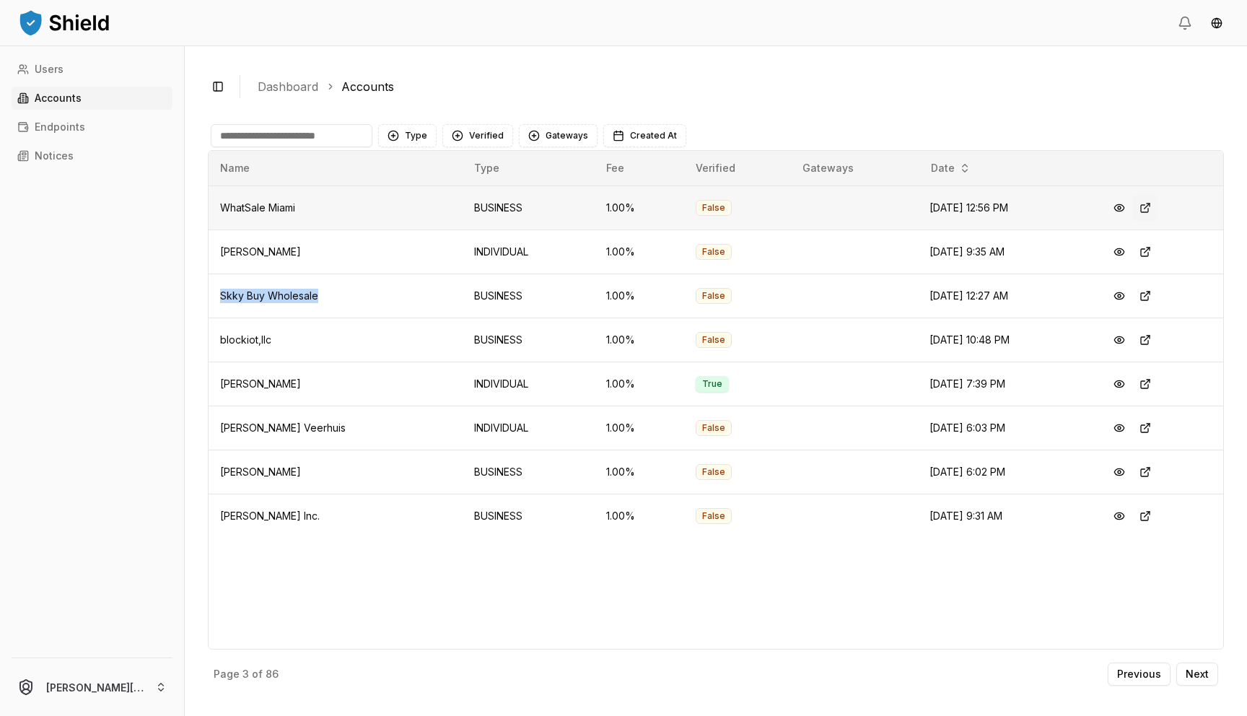
click at [1159, 206] on button at bounding box center [1146, 208] width 26 height 26
